Goal: Task Accomplishment & Management: Manage account settings

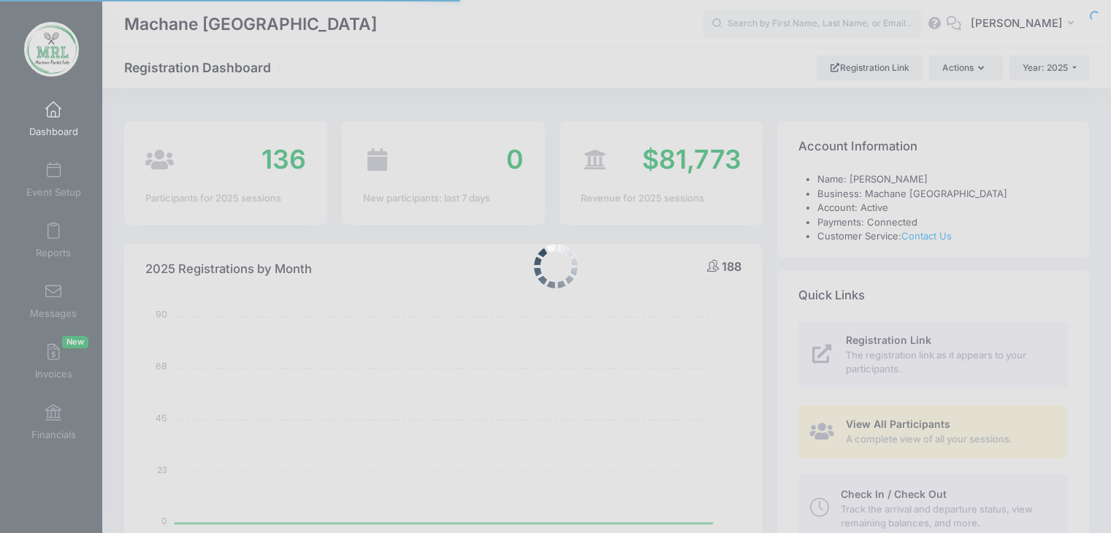
select select
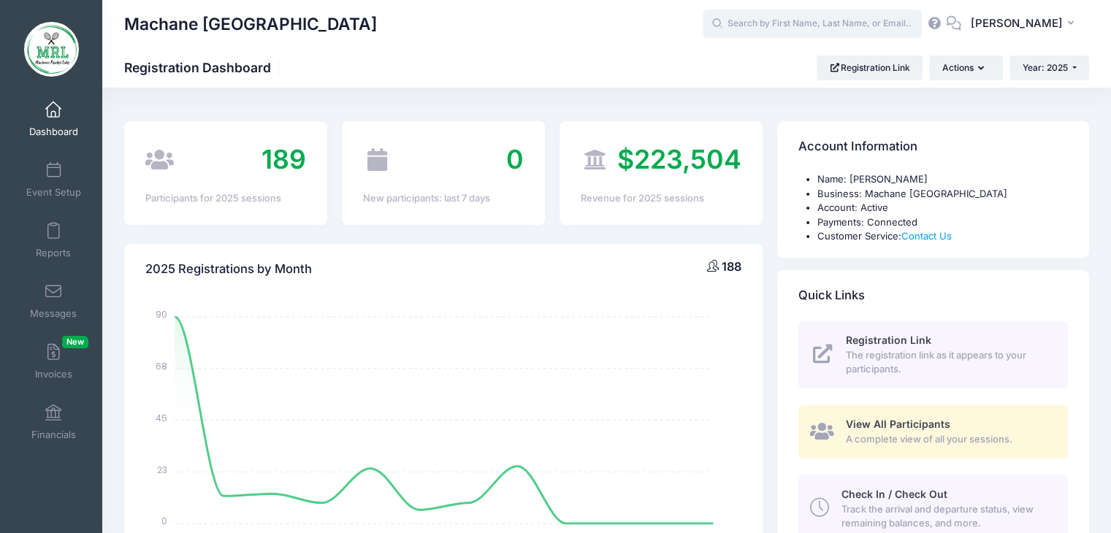
click at [808, 33] on input "text" at bounding box center [812, 23] width 219 height 29
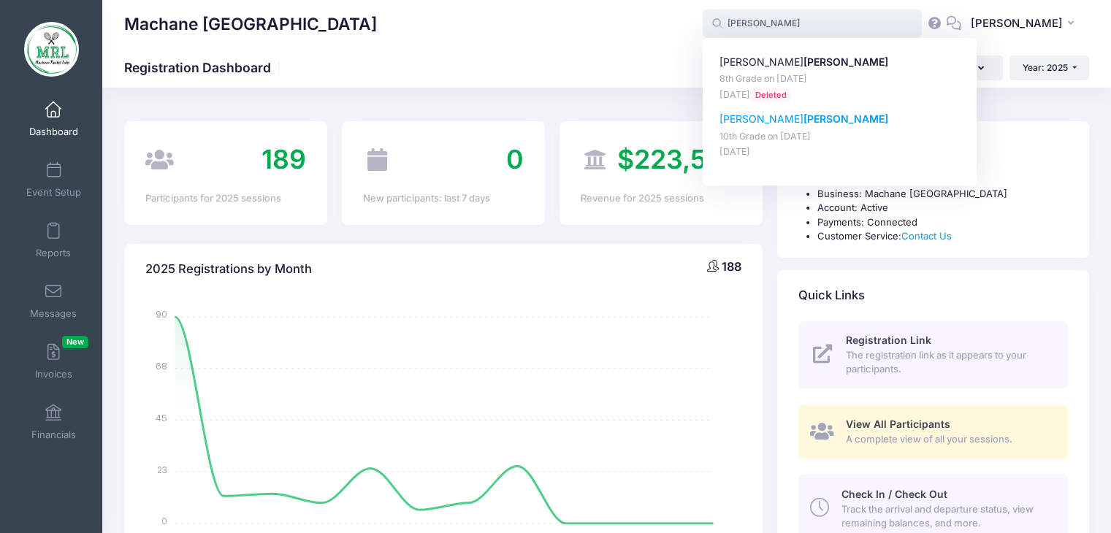
click at [751, 126] on p "Malky werner" at bounding box center [840, 119] width 241 height 15
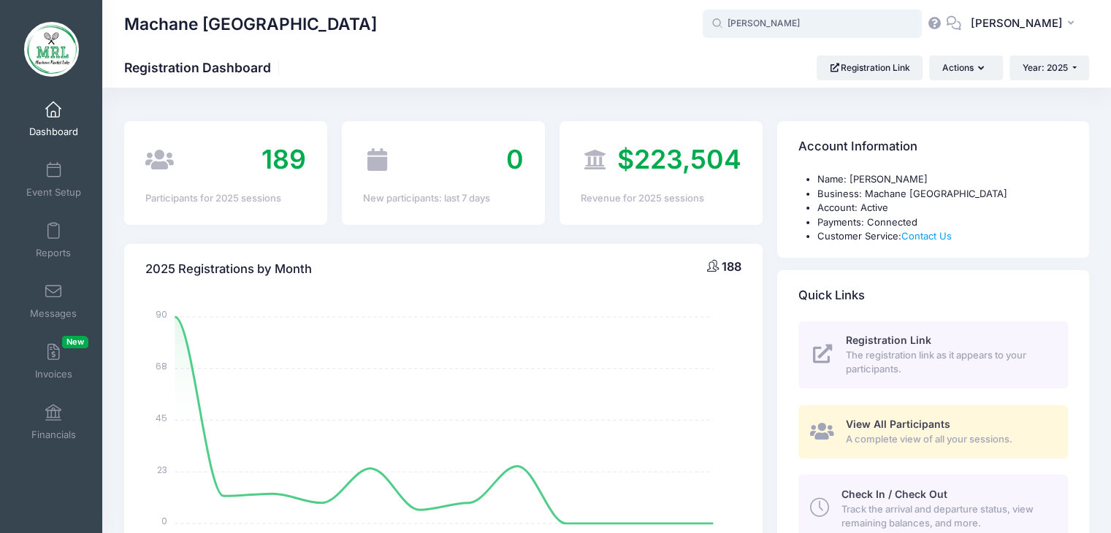
type input "Malky werner (10th Grade, Aug-14, 2025)"
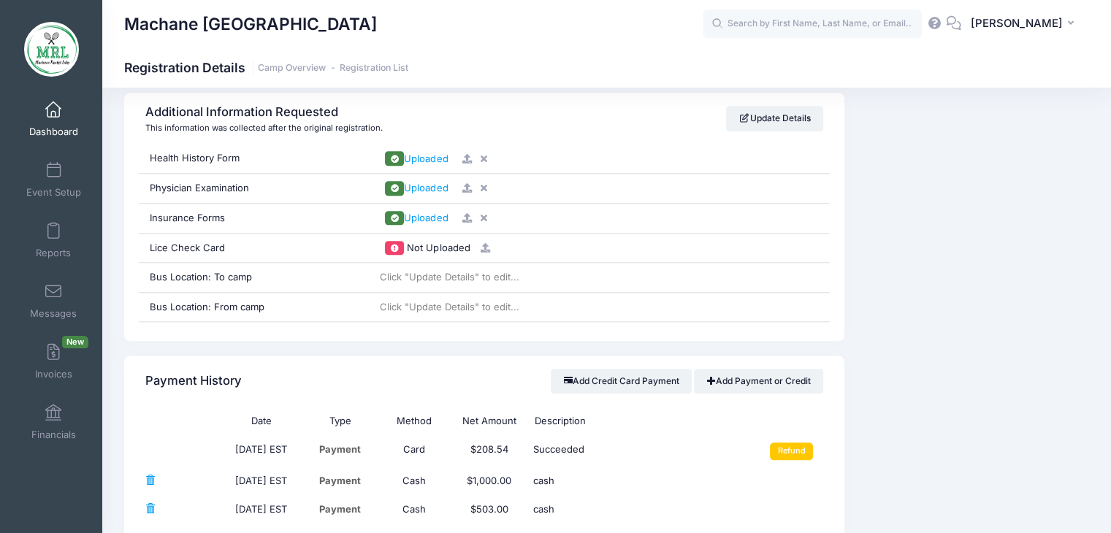
scroll to position [1498, 0]
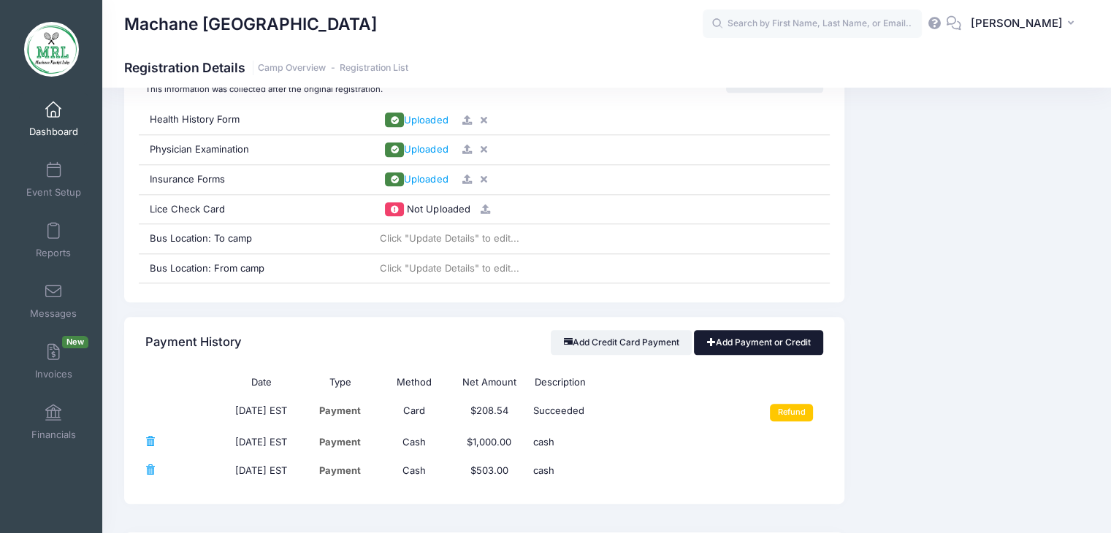
click at [757, 346] on link "Add Payment or Credit" at bounding box center [758, 342] width 129 height 25
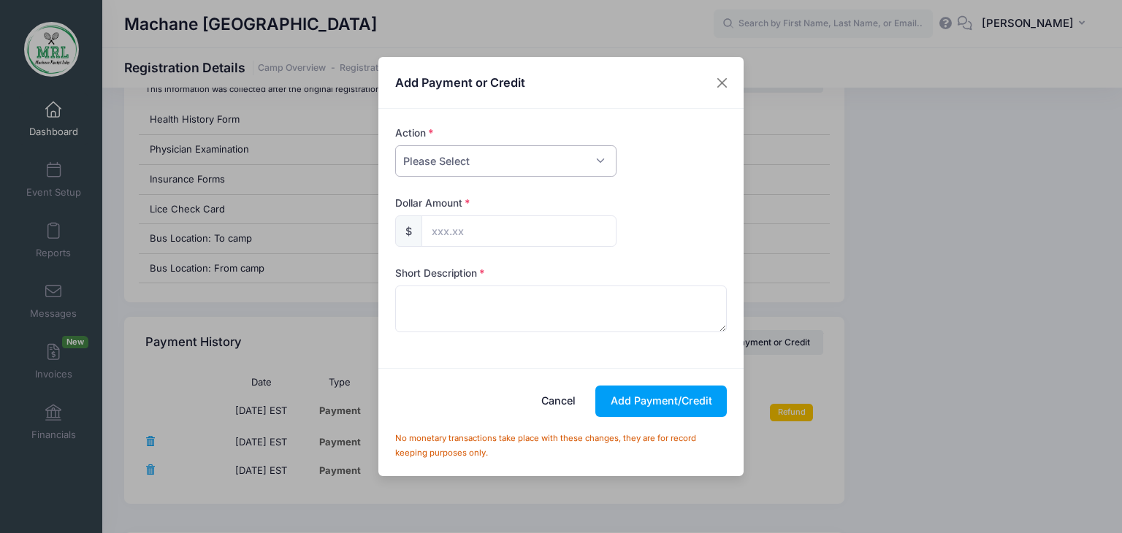
click at [596, 164] on select "Please Select Payment Credit Refund (Offline)" at bounding box center [505, 160] width 221 height 31
select select "payment"
click at [395, 145] on select "Please Select Payment Credit Refund (Offline)" at bounding box center [505, 160] width 221 height 31
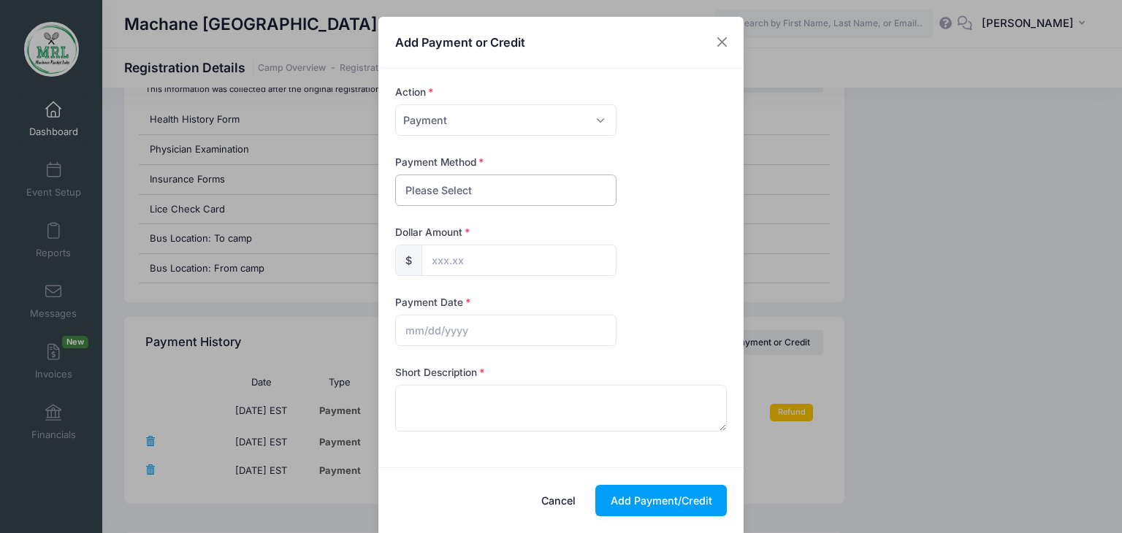
click at [569, 196] on select "Please Select PayPal Cash Check Bank Transfer Other" at bounding box center [505, 190] width 221 height 31
select select "cash"
click at [395, 175] on select "Please Select PayPal Cash Check Bank Transfer Other" at bounding box center [505, 190] width 221 height 31
click at [497, 259] on input "text" at bounding box center [518, 260] width 195 height 31
type input "175.00"
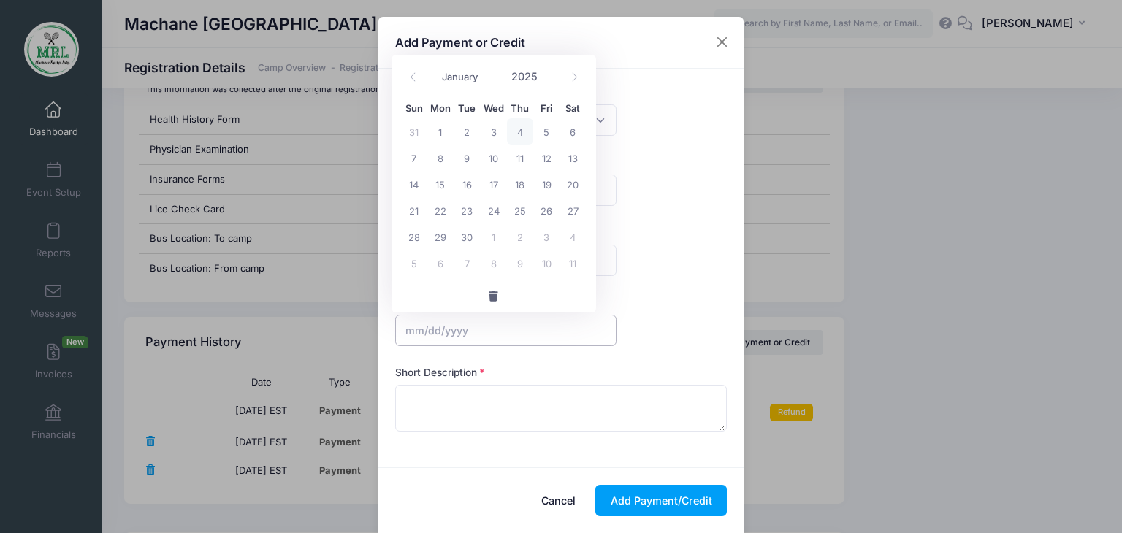
click at [446, 329] on input "text" at bounding box center [505, 330] width 221 height 31
click at [519, 129] on span "4" at bounding box center [520, 131] width 26 height 26
type input "[DATE]"
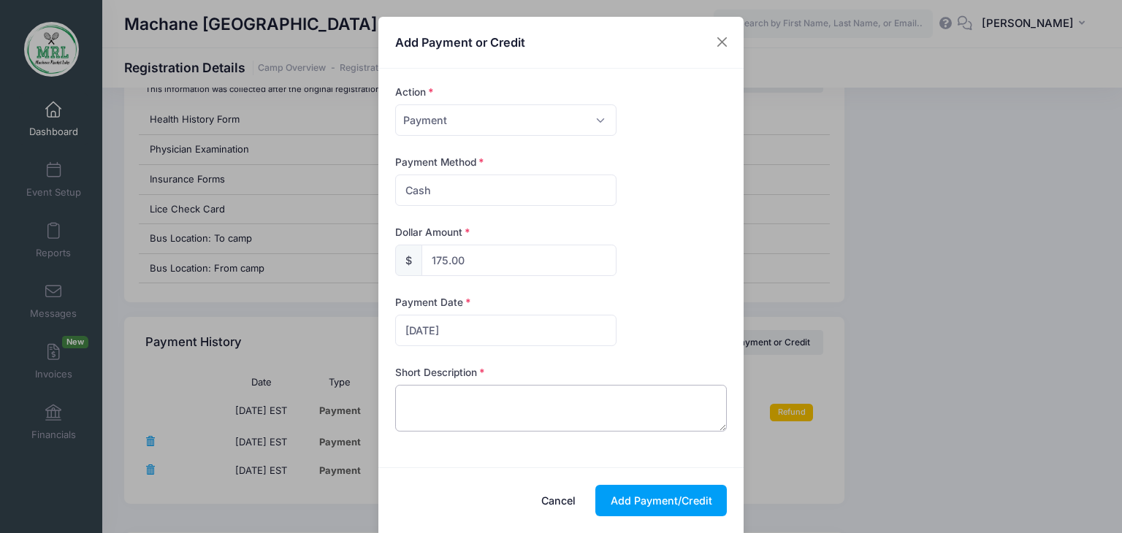
click at [431, 407] on textarea at bounding box center [561, 408] width 332 height 47
type textarea "cash"
click at [670, 507] on button "Add Payment/Credit" at bounding box center [660, 500] width 131 height 31
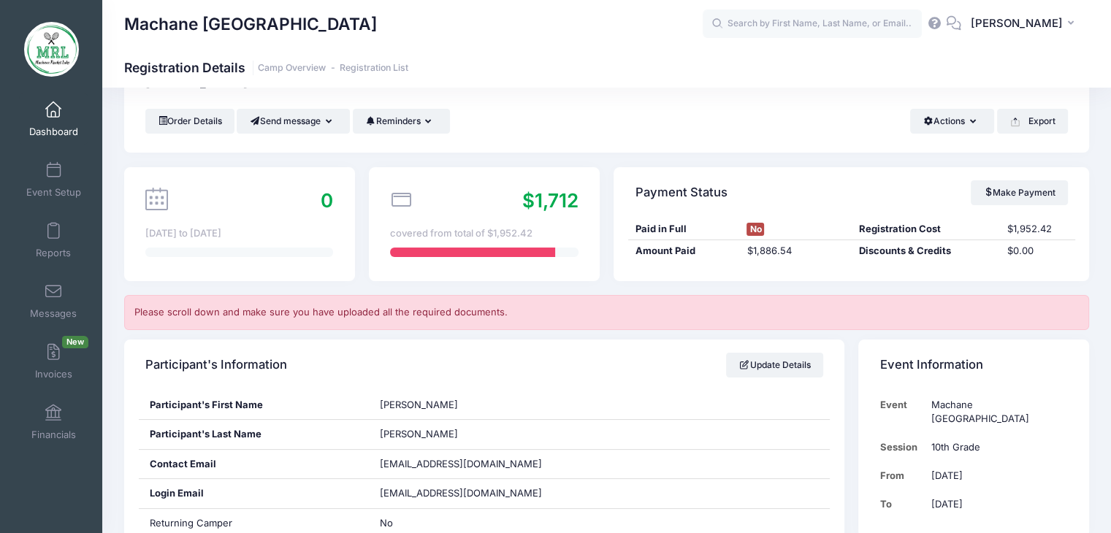
scroll to position [0, 0]
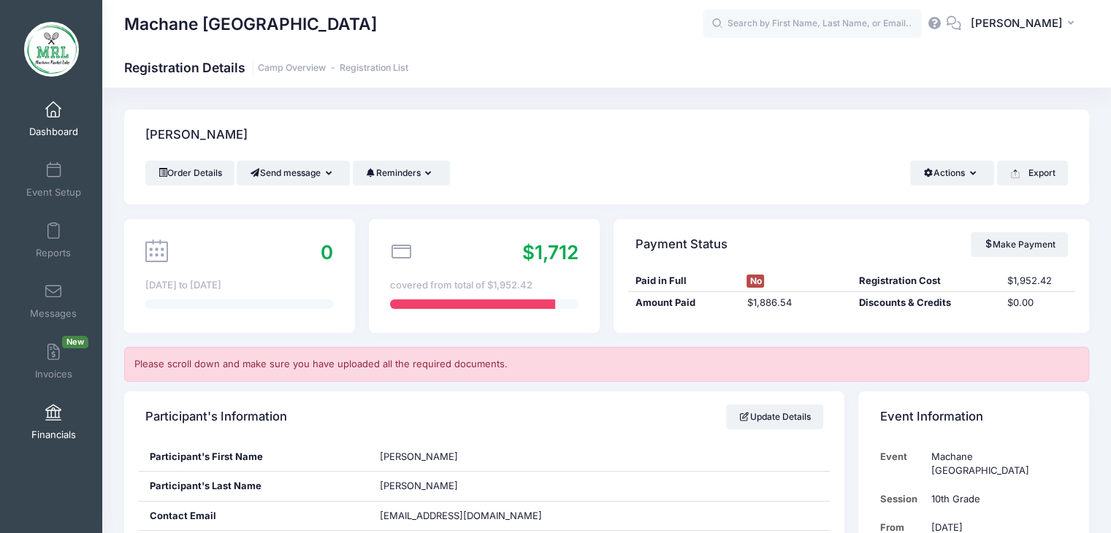
click at [53, 415] on span at bounding box center [53, 413] width 0 height 16
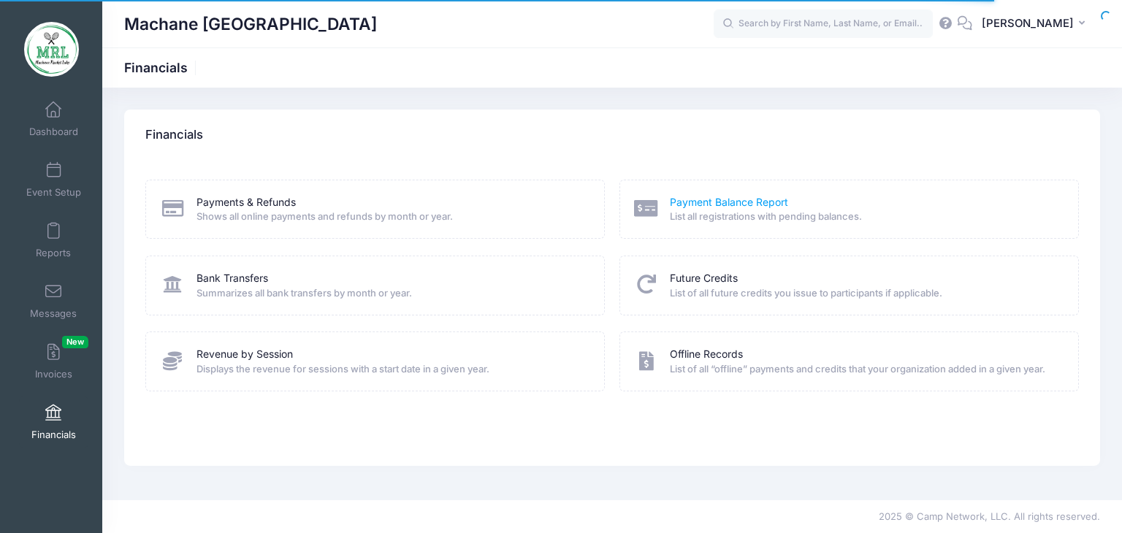
click at [711, 206] on link "Payment Balance Report" at bounding box center [729, 202] width 118 height 15
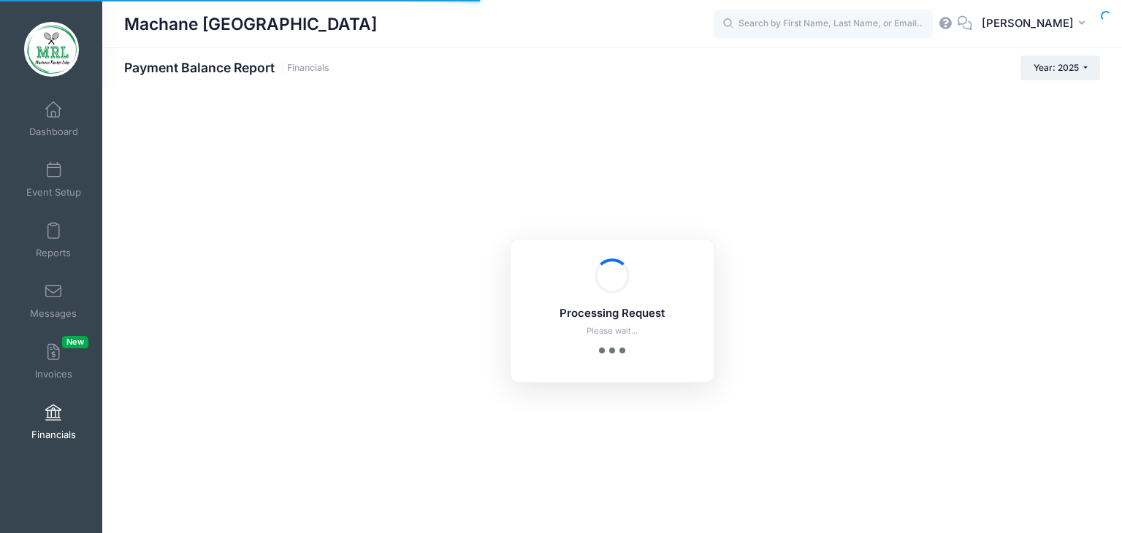
select select "10"
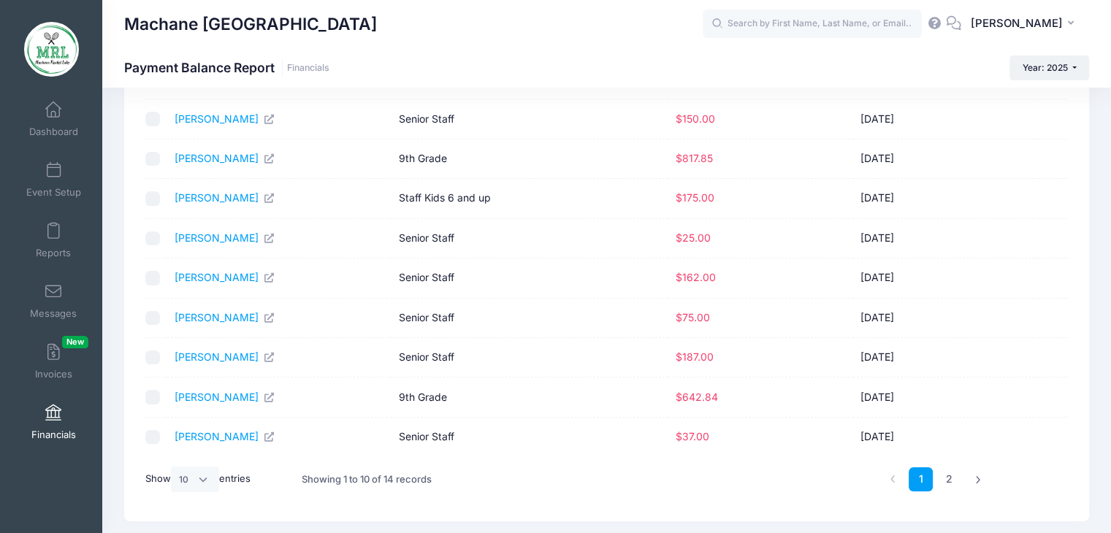
scroll to position [179, 0]
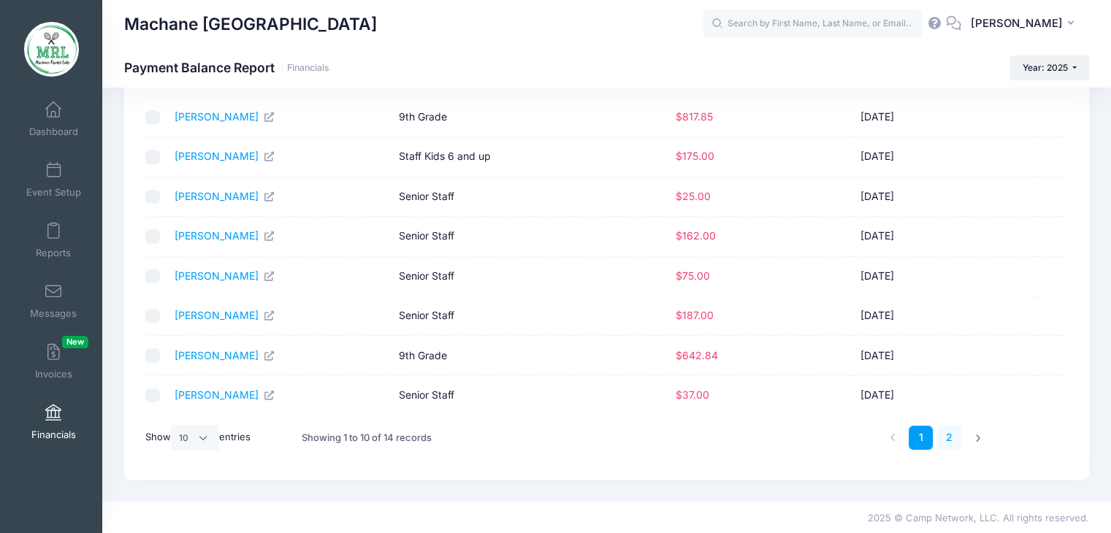
click at [951, 440] on link "2" at bounding box center [949, 438] width 24 height 24
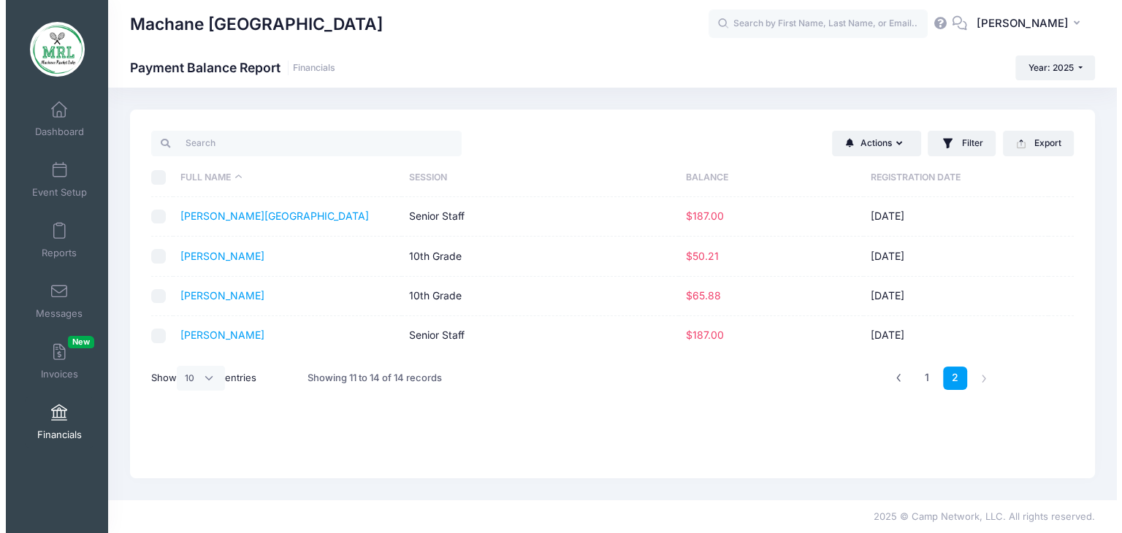
scroll to position [0, 0]
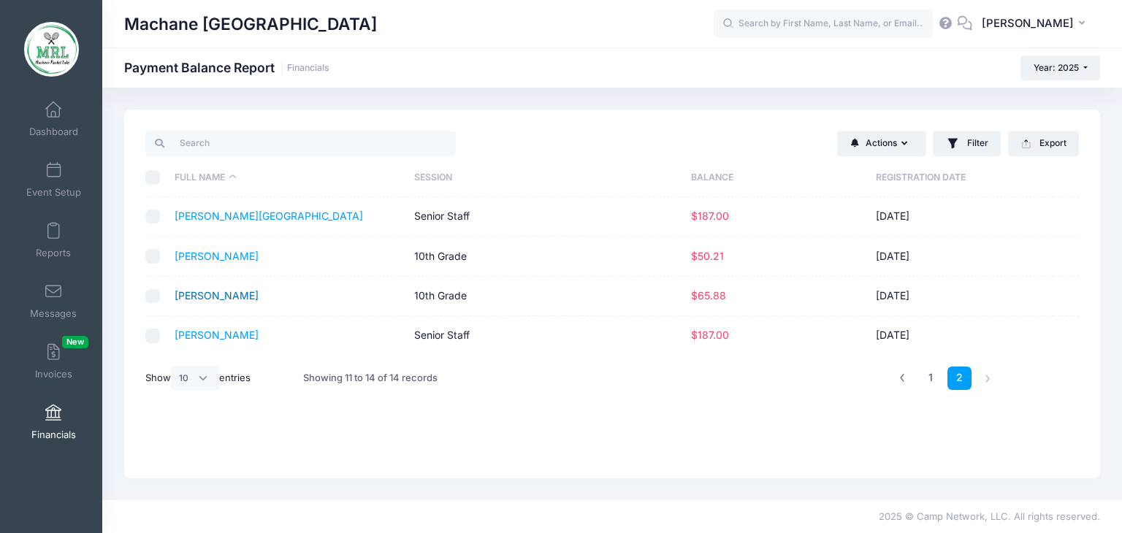
click at [210, 298] on link "[PERSON_NAME]" at bounding box center [217, 295] width 84 height 12
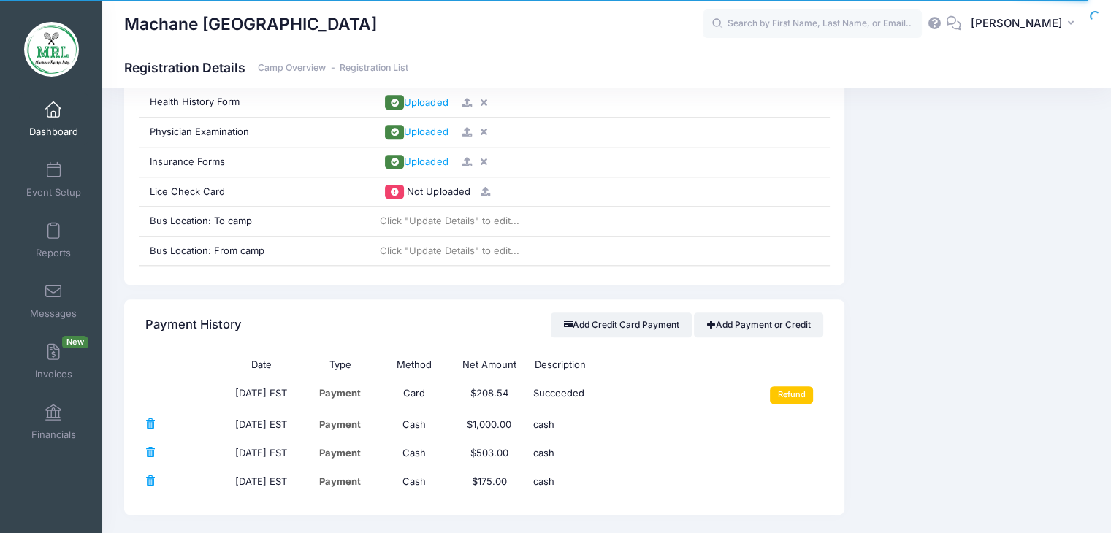
scroll to position [1522, 0]
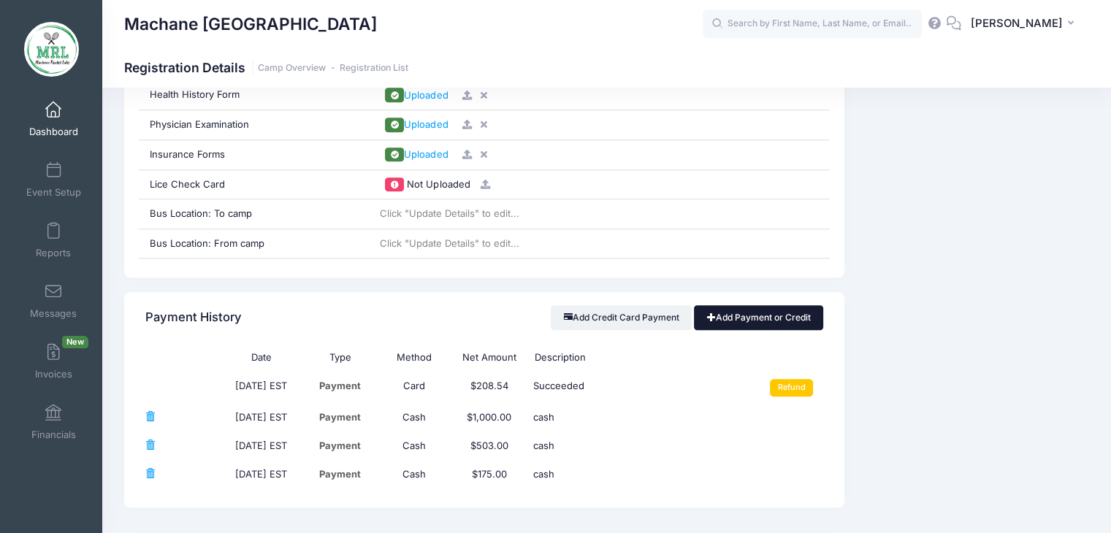
click at [760, 323] on link "Add Payment or Credit" at bounding box center [758, 317] width 129 height 25
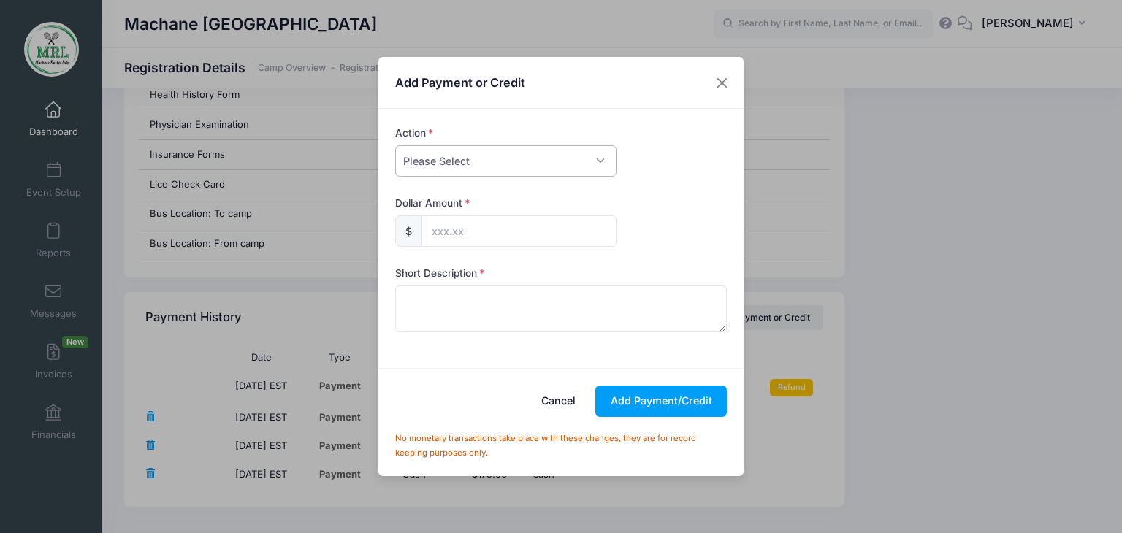
click at [587, 160] on select "Please Select Payment Credit Refund (Offline)" at bounding box center [505, 160] width 221 height 31
click at [395, 145] on select "Please Select Payment Credit Refund (Offline)" at bounding box center [505, 160] width 221 height 31
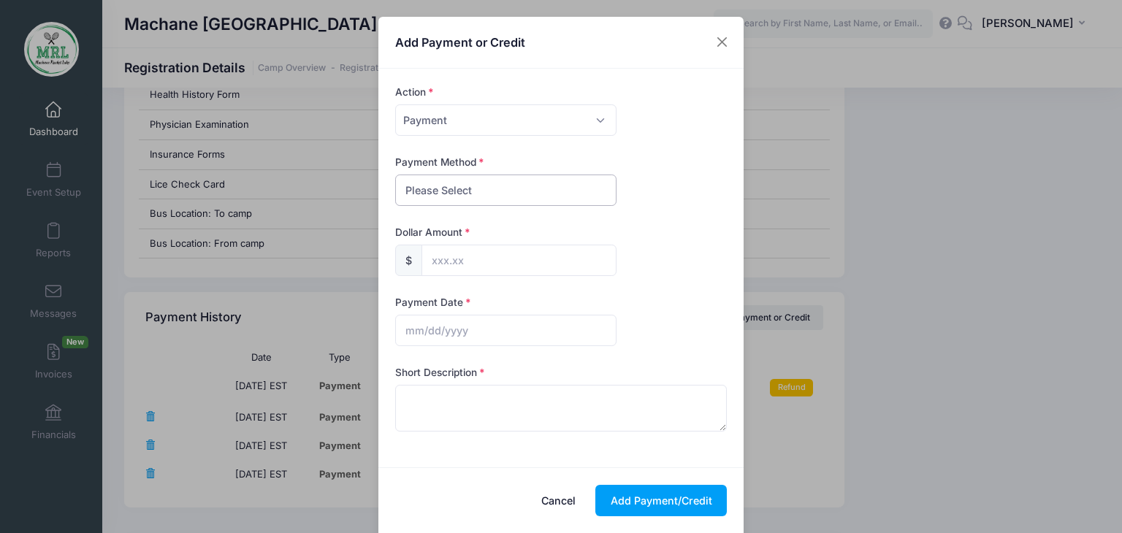
click at [595, 197] on select "Please Select PayPal Cash Check Bank Transfer Other" at bounding box center [505, 190] width 221 height 31
click at [595, 115] on select "Please Select Payment Credit Refund (Offline)" at bounding box center [505, 119] width 221 height 31
select select "credit"
click at [395, 110] on select "Please Select Payment Credit Refund (Offline)" at bounding box center [505, 119] width 221 height 31
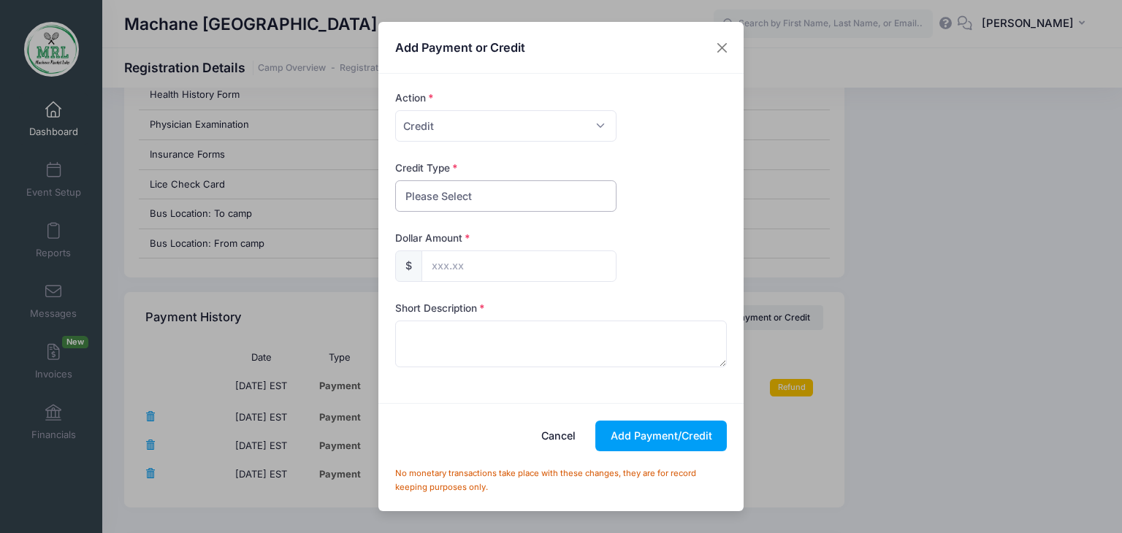
click at [591, 192] on select "Please Select Discount Scholarship Other" at bounding box center [505, 195] width 221 height 31
select select "discount"
click at [395, 180] on select "Please Select Discount Scholarship Other" at bounding box center [505, 195] width 221 height 31
click at [549, 277] on input "text" at bounding box center [518, 266] width 195 height 31
type input "65.88"
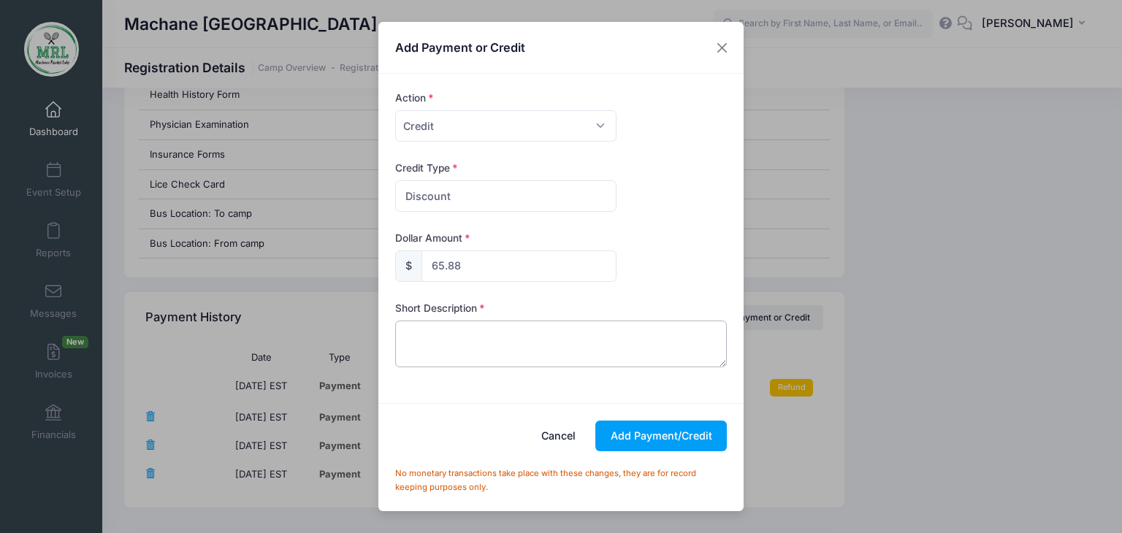
click at [487, 346] on textarea at bounding box center [561, 344] width 332 height 47
type textarea "z"
type textarea "cc charge"
click at [670, 448] on button "Add Payment/Credit" at bounding box center [660, 436] width 131 height 31
